Goal: Transaction & Acquisition: Download file/media

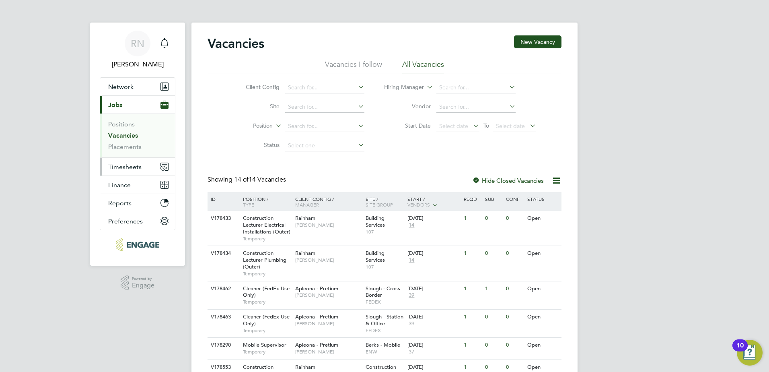
click at [118, 167] on span "Timesheets" at bounding box center [124, 167] width 33 height 8
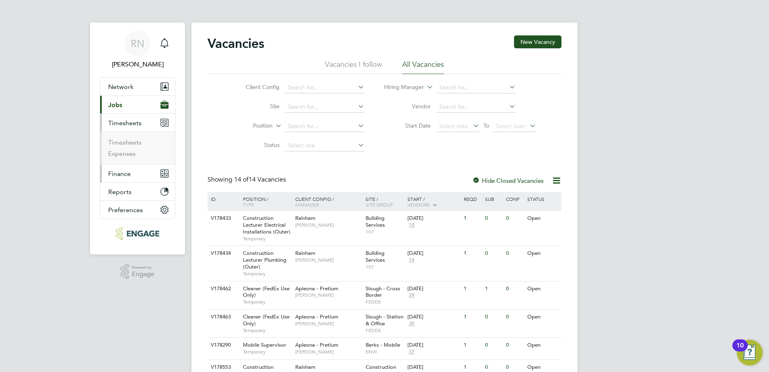
click at [120, 173] on span "Finance" at bounding box center [119, 174] width 23 height 8
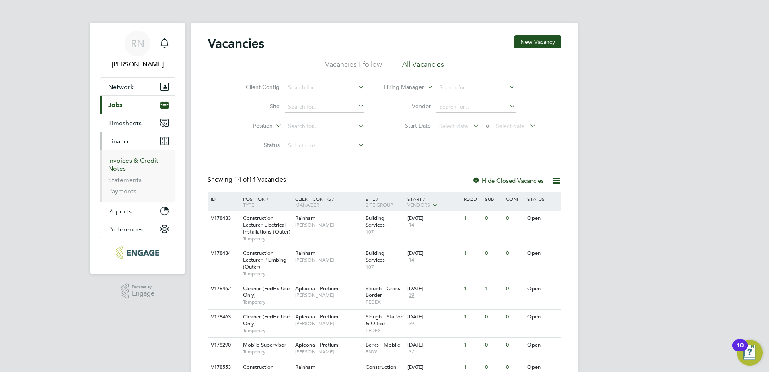
click at [123, 161] on link "Invoices & Credit Notes" at bounding box center [133, 164] width 50 height 16
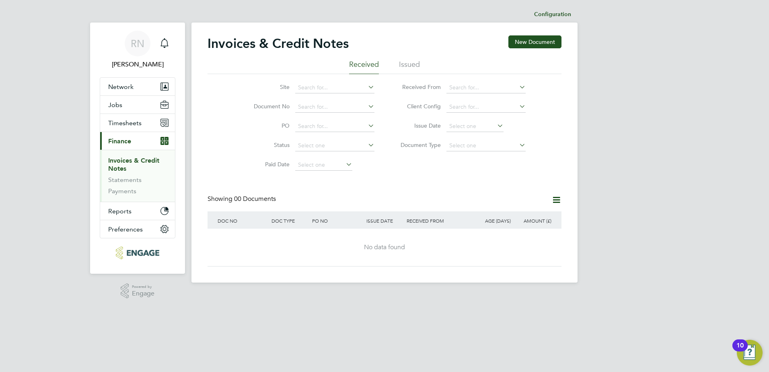
click at [413, 65] on li "Issued" at bounding box center [409, 67] width 21 height 14
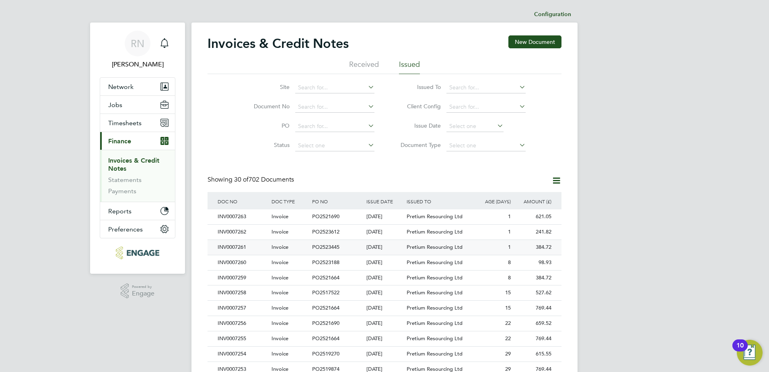
click at [239, 247] on div "INV0007261" at bounding box center [243, 247] width 54 height 15
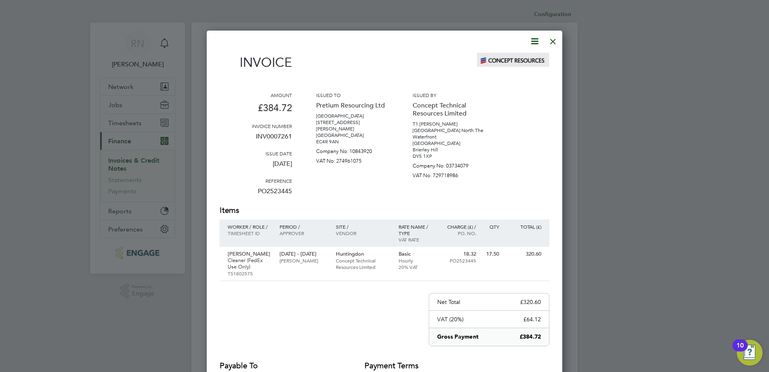
click at [554, 43] on div at bounding box center [553, 39] width 14 height 14
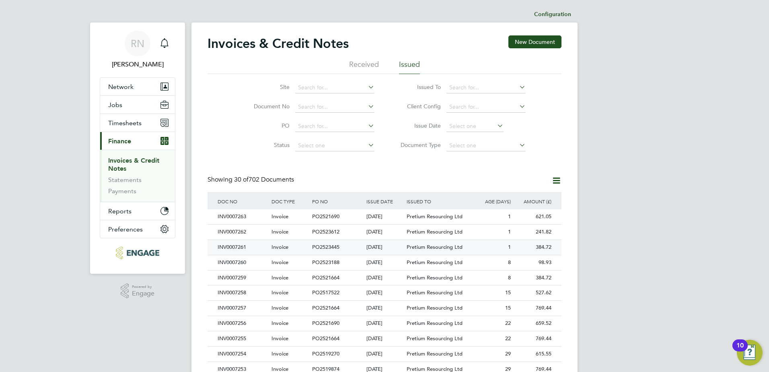
click at [240, 245] on div "INV0007261" at bounding box center [243, 247] width 54 height 15
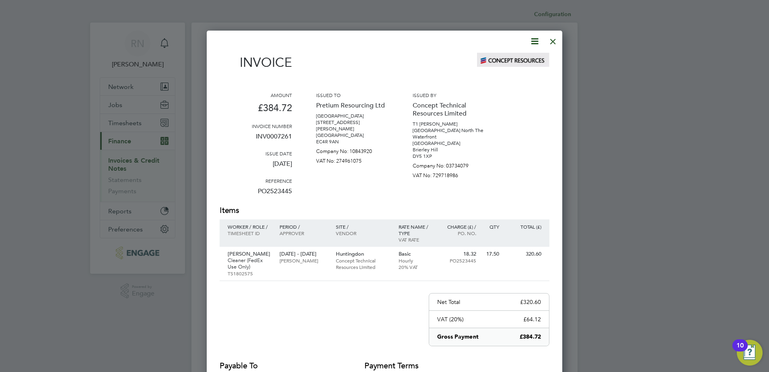
click at [532, 40] on icon at bounding box center [535, 41] width 10 height 10
click at [497, 61] on li "Download Invoice" at bounding box center [511, 60] width 56 height 11
click at [553, 40] on div at bounding box center [553, 39] width 14 height 14
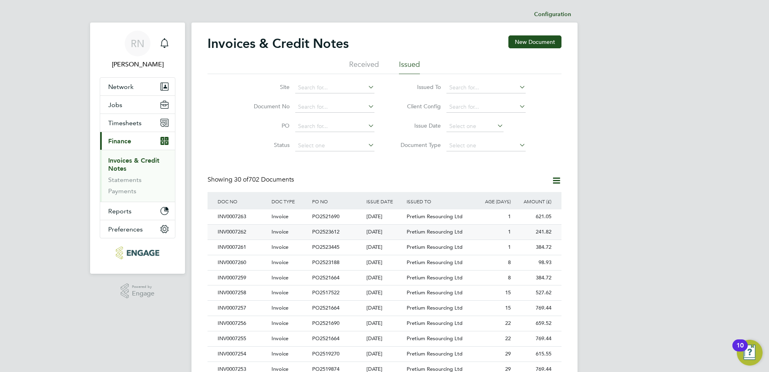
click at [228, 232] on div "INV0007262" at bounding box center [243, 231] width 54 height 15
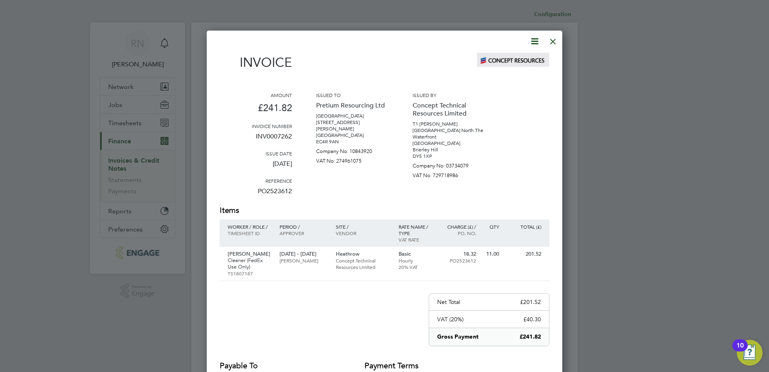
click at [533, 38] on icon at bounding box center [535, 41] width 10 height 10
click at [507, 61] on li "Download Invoice" at bounding box center [511, 60] width 56 height 11
click at [554, 40] on div at bounding box center [553, 39] width 14 height 14
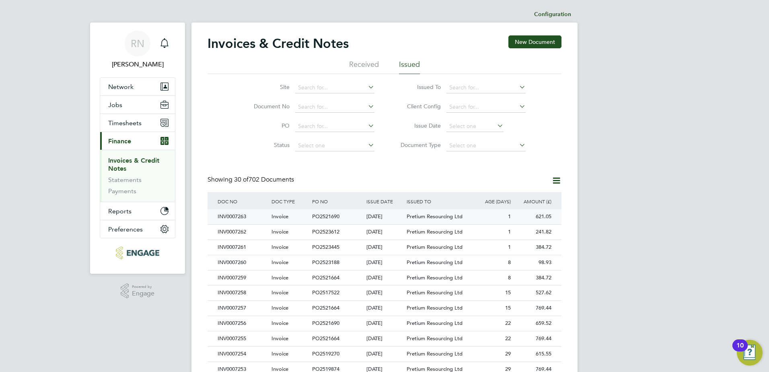
click at [244, 216] on div "INV0007263" at bounding box center [243, 216] width 54 height 15
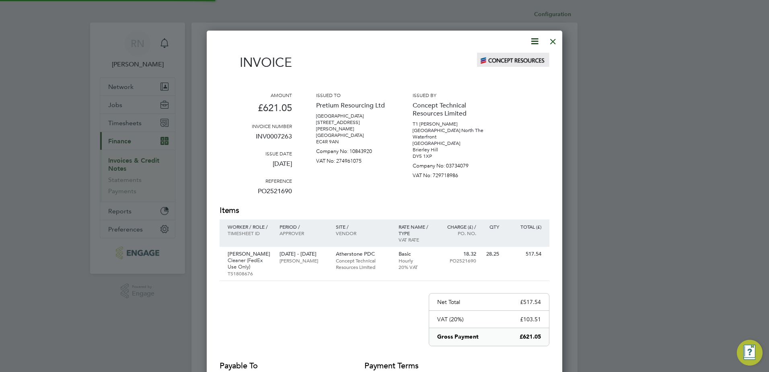
scroll to position [418, 356]
click at [535, 41] on icon at bounding box center [535, 41] width 10 height 10
click at [500, 59] on li "Download Invoice" at bounding box center [511, 60] width 56 height 11
click at [648, 74] on div at bounding box center [384, 186] width 769 height 372
click at [554, 42] on div at bounding box center [553, 39] width 14 height 14
